Goal: Information Seeking & Learning: Compare options

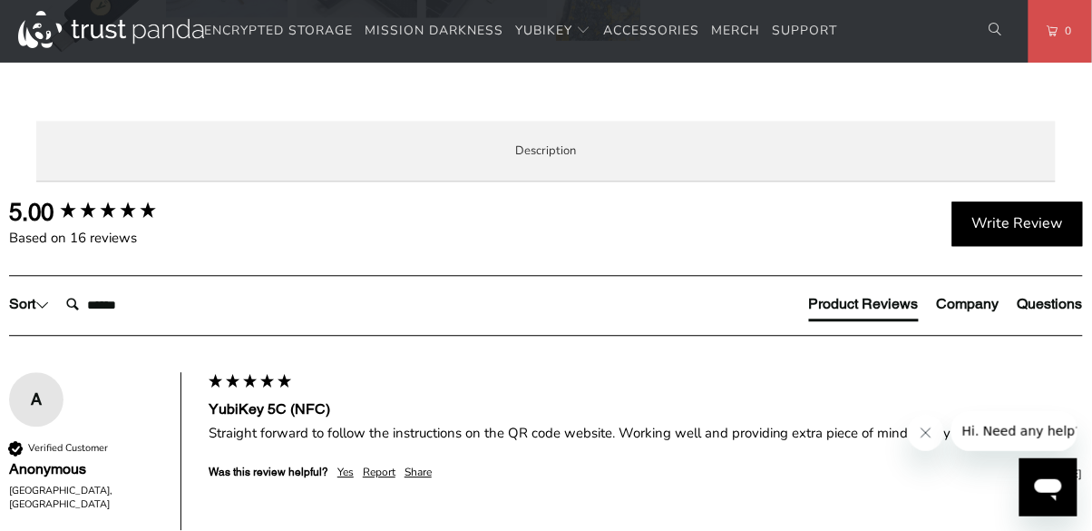
scroll to position [856, 0]
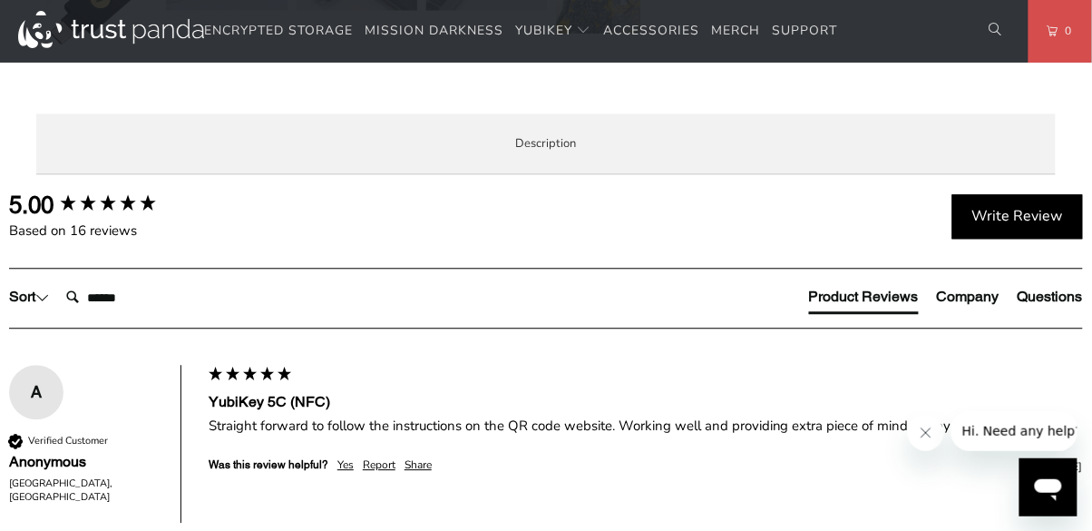
click at [0, 0] on span "Local Service & Support" at bounding box center [0, 0] width 0 height 0
click at [0, 0] on span "Enterprise and Government" at bounding box center [0, 0] width 0 height 0
click at [0, 0] on span "Local Service & Support" at bounding box center [0, 0] width 0 height 0
click at [0, 0] on span "Overview" at bounding box center [0, 0] width 0 height 0
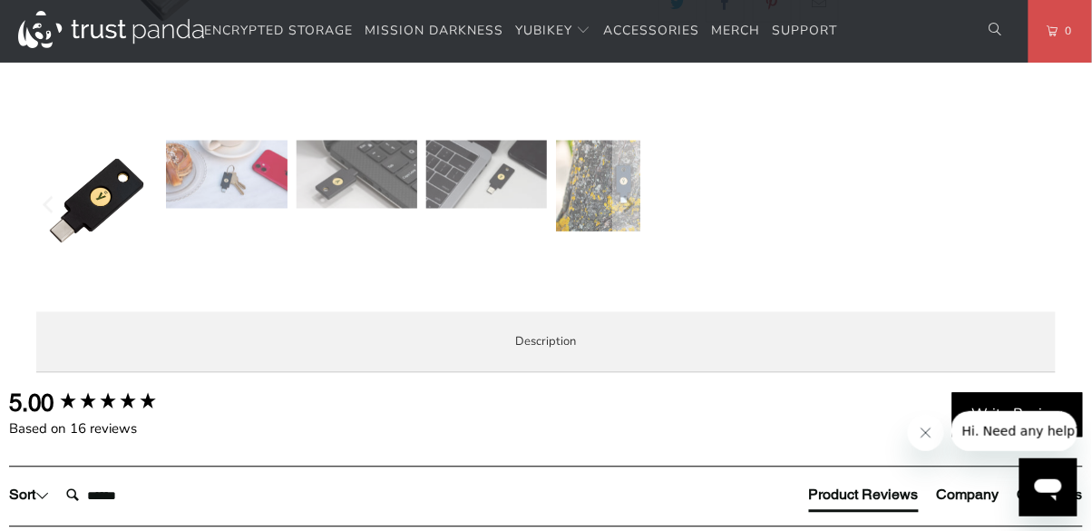
scroll to position [0, 0]
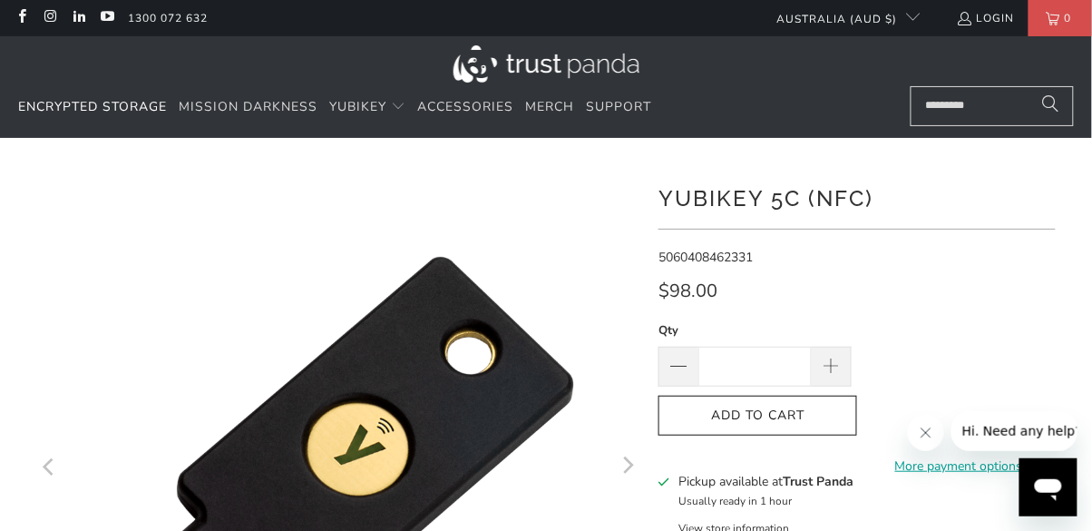
click at [132, 108] on span "Encrypted Storage" at bounding box center [92, 106] width 149 height 17
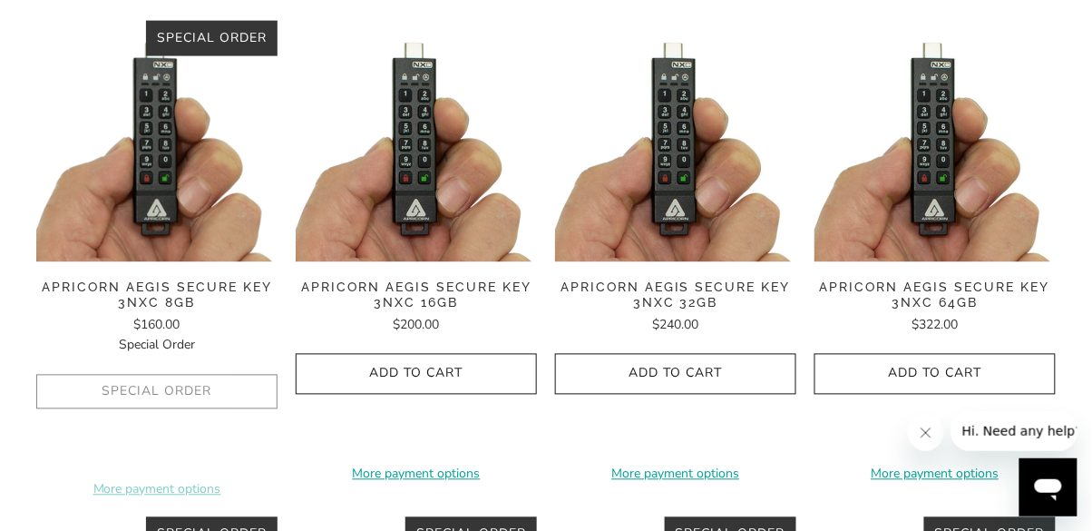
scroll to position [573, 0]
click at [944, 293] on span "Apricorn Aegis Secure Key 3NXC 64GB" at bounding box center [935, 295] width 241 height 31
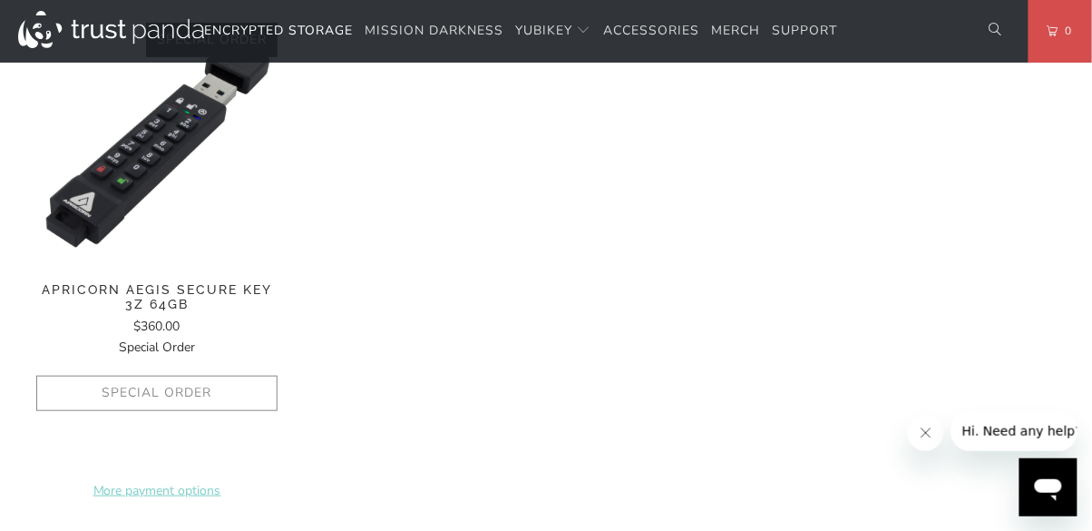
scroll to position [1689, 0]
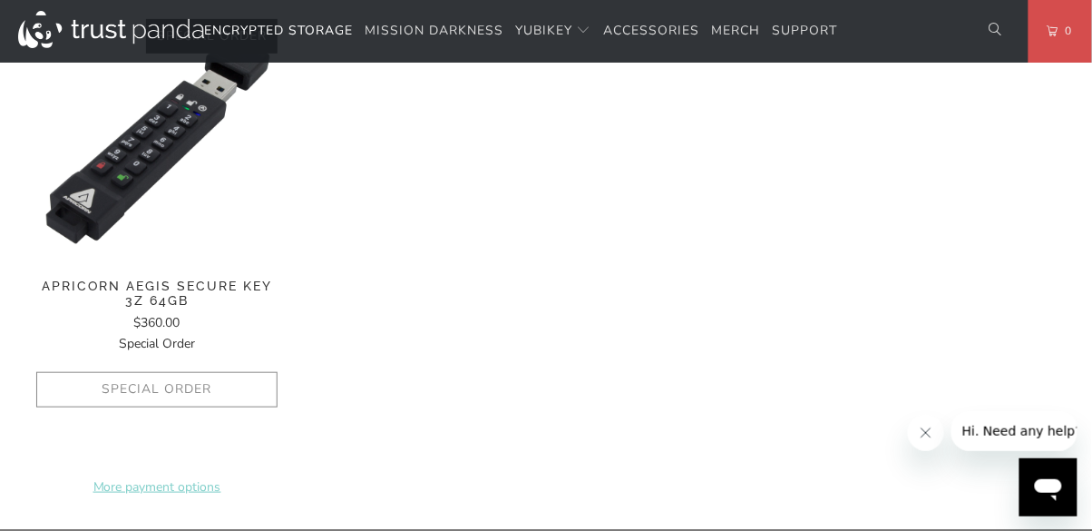
click at [127, 294] on span "Apricorn Aegis Secure Key 3Z 64GB" at bounding box center [156, 294] width 241 height 31
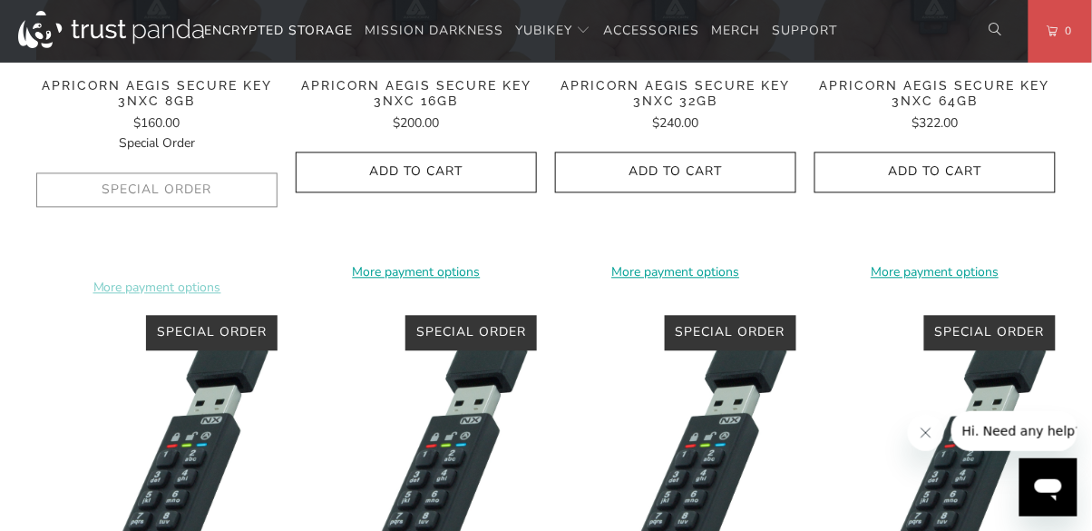
scroll to position [0, 0]
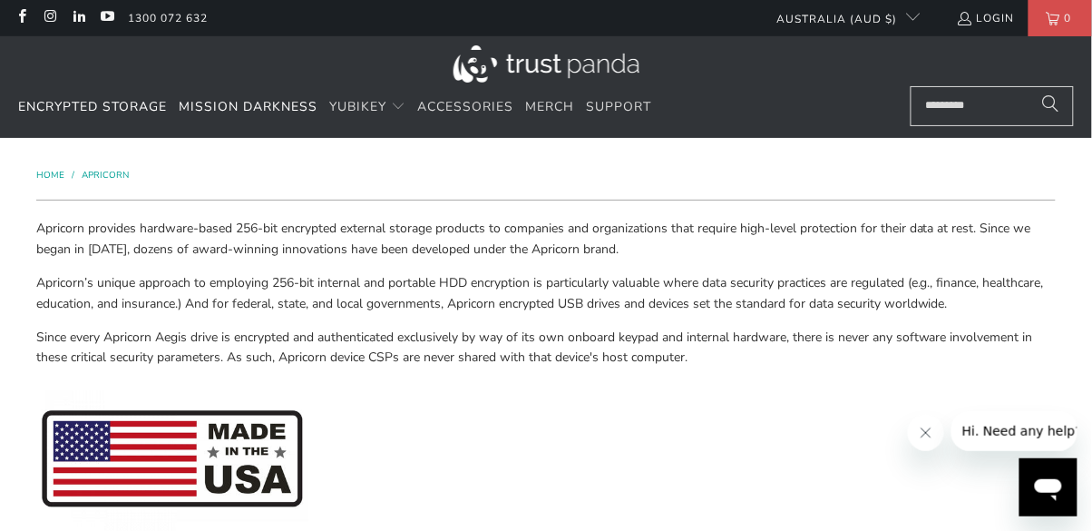
click at [256, 114] on span "Mission Darkness" at bounding box center [248, 106] width 139 height 17
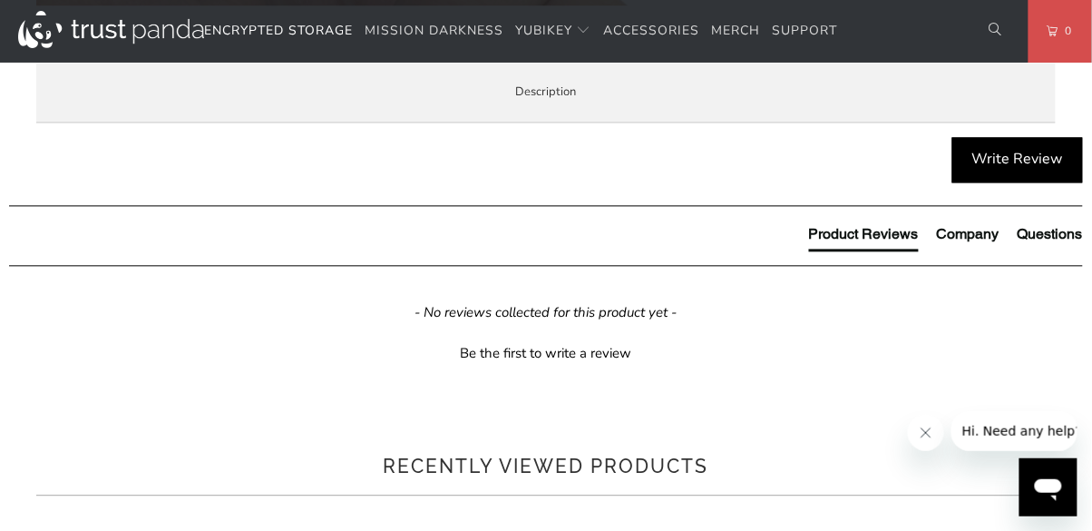
scroll to position [762, 0]
click at [0, 0] on span "Specifications" at bounding box center [0, 0] width 0 height 0
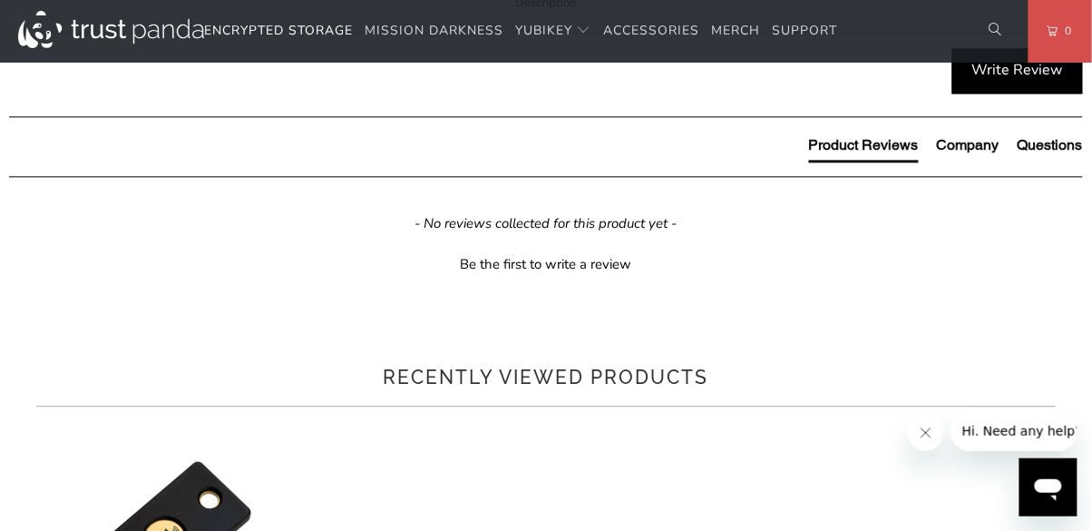
scroll to position [855, 0]
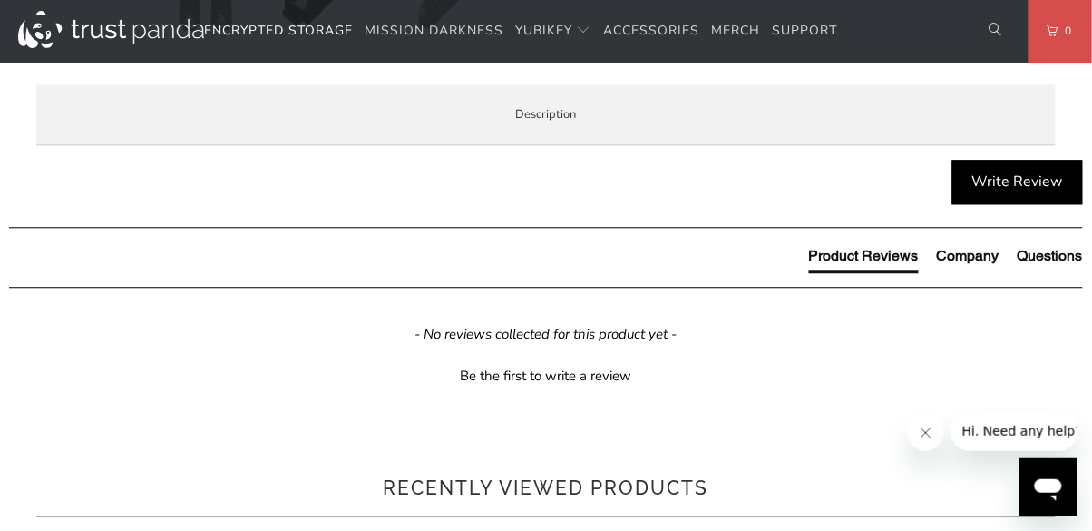
scroll to position [885, 0]
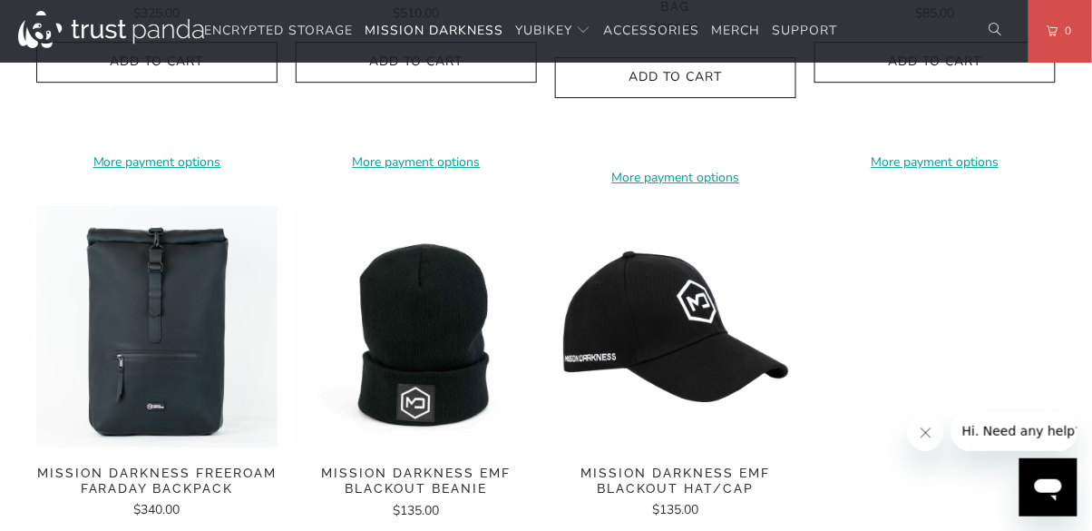
scroll to position [2763, 0]
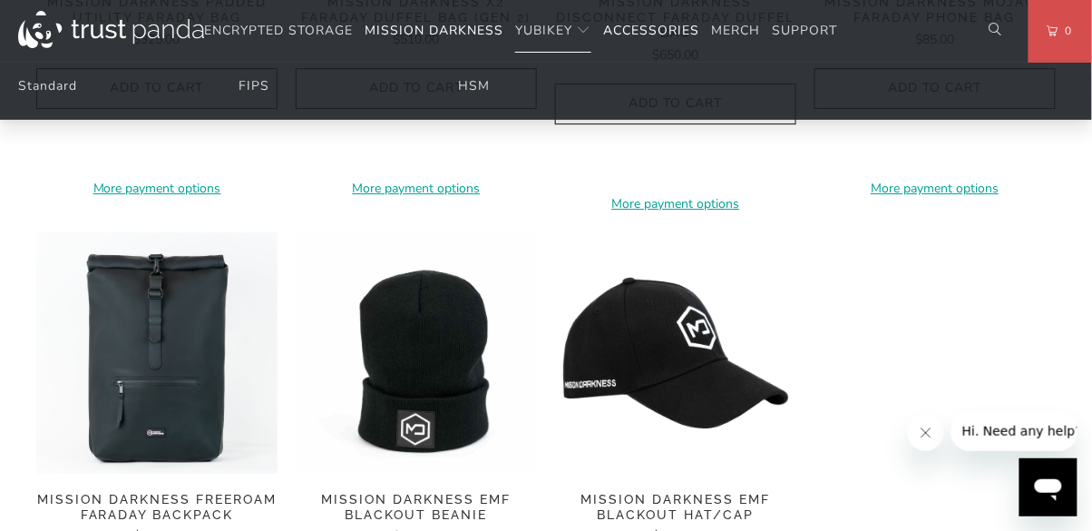
click at [670, 36] on span "Accessories" at bounding box center [651, 30] width 96 height 17
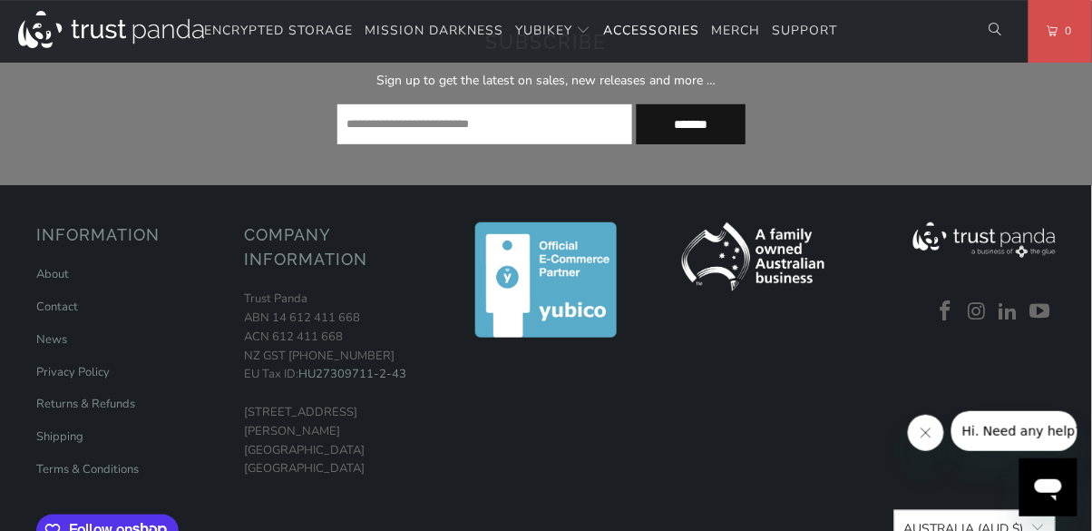
scroll to position [1684, 0]
